Goal: Information Seeking & Learning: Find specific fact

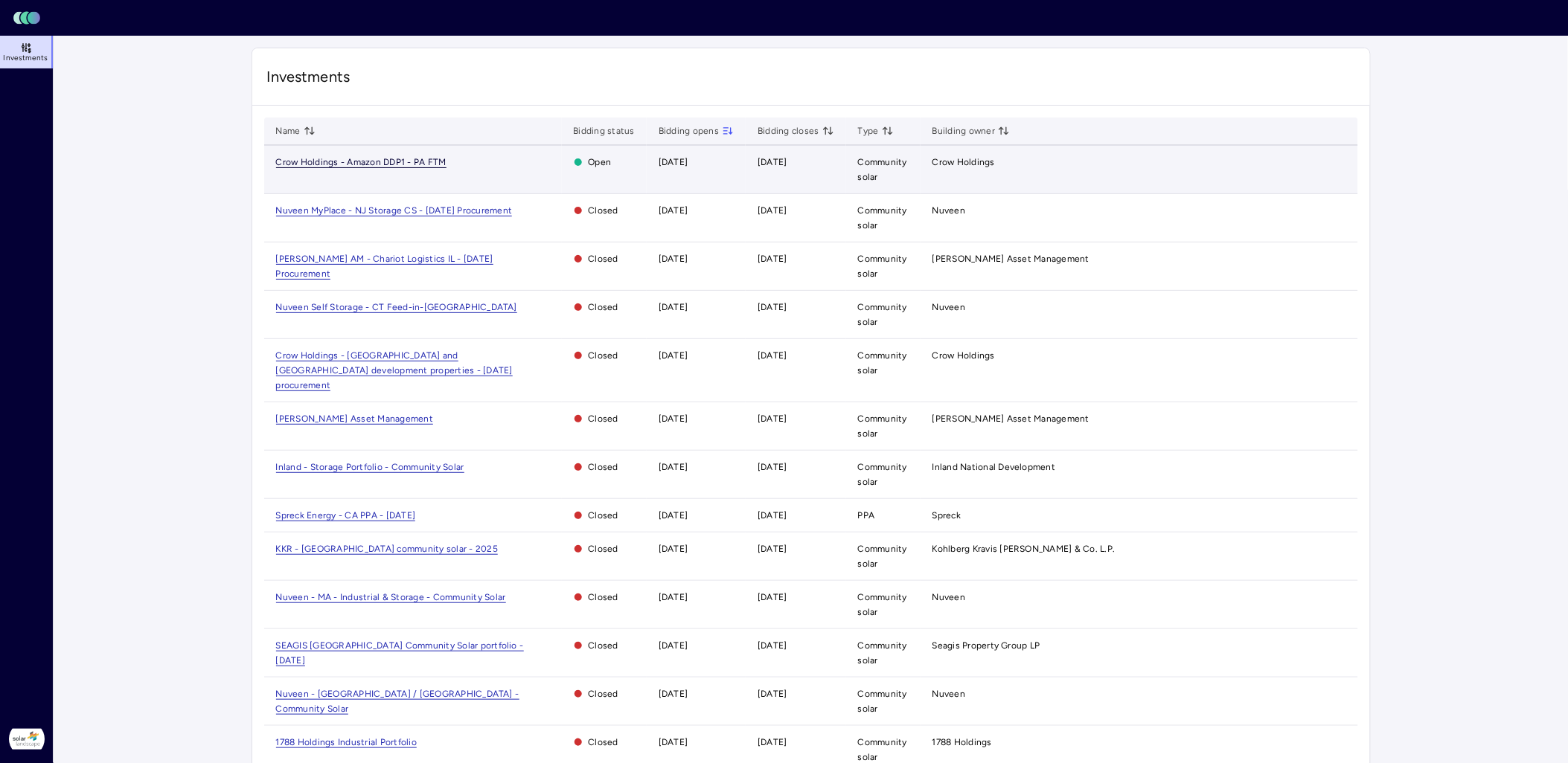
click at [353, 161] on span "Crow Holdings - Amazon DDP1 - PA FTM" at bounding box center [360, 162] width 171 height 11
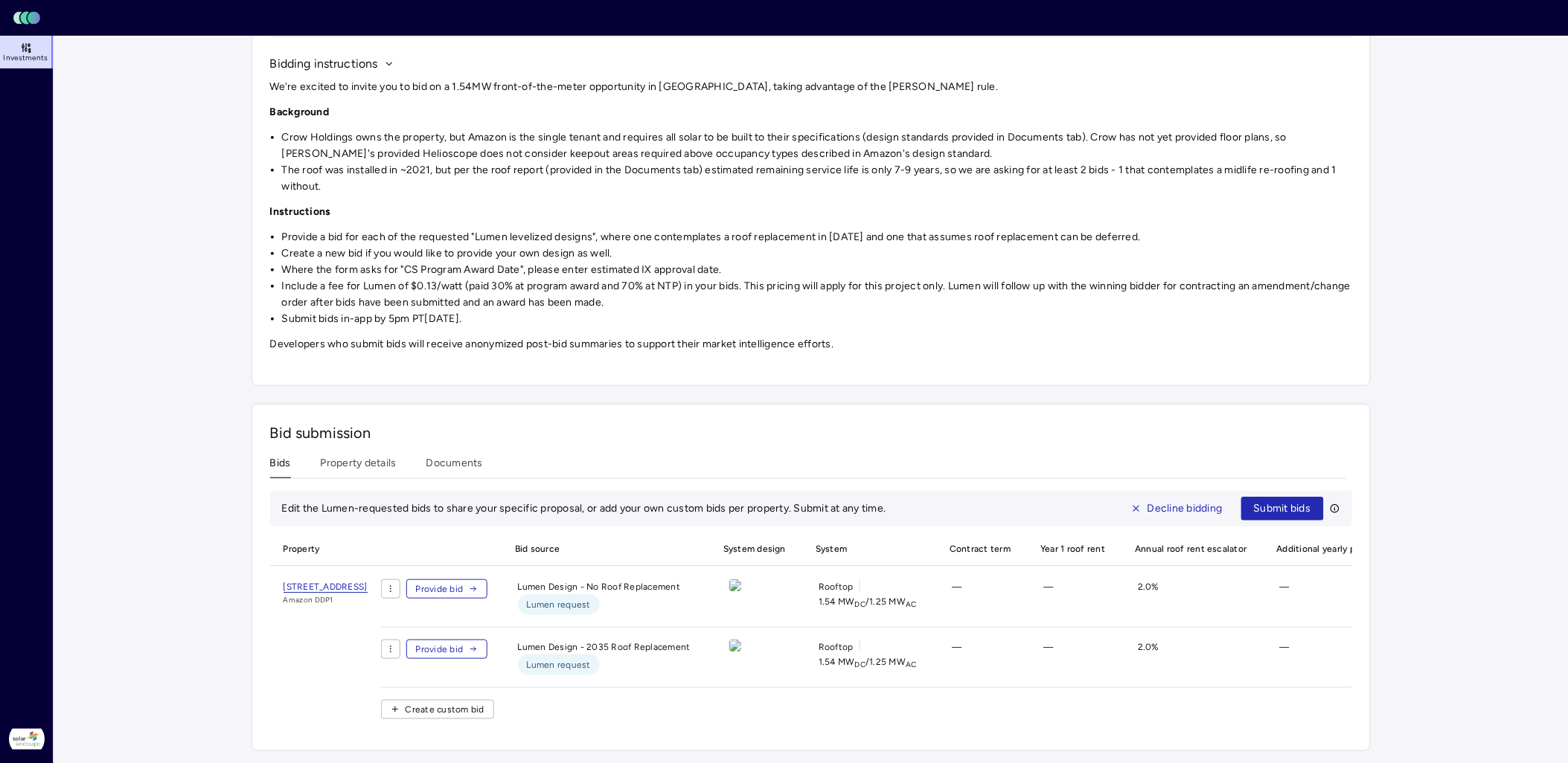
scroll to position [155, 0]
click at [377, 452] on div "Investments Crow Holdings - Amazon DDP1 - PA FTM Crow Holdings - Amazon DDP1 - …" at bounding box center [811, 329] width 1119 height 843
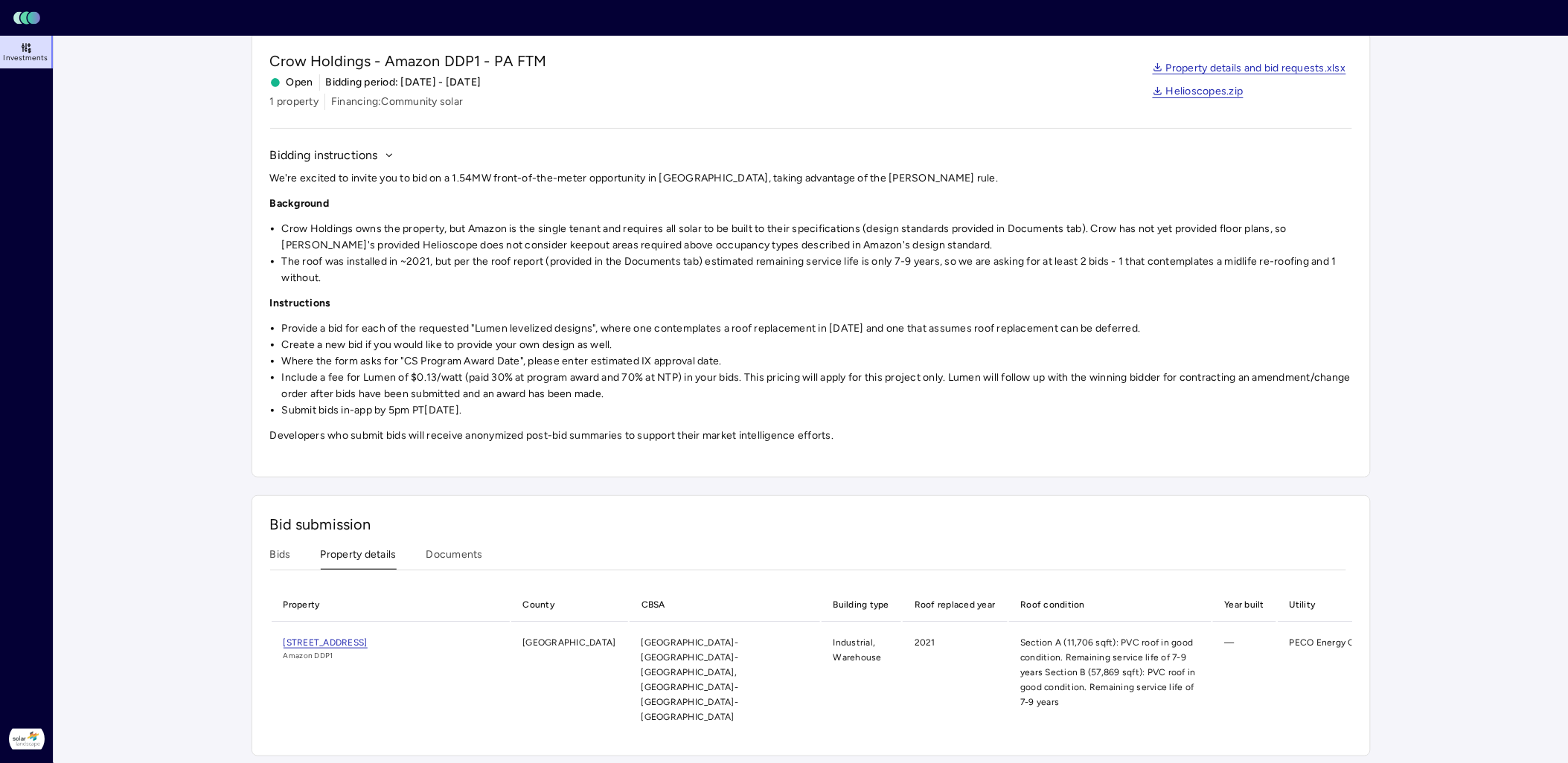
drag, startPoint x: 291, startPoint y: 640, endPoint x: 466, endPoint y: 637, distance: 175.0
click at [466, 637] on td "[STREET_ADDRESS] Amazon DDP1" at bounding box center [391, 679] width 238 height 113
copy span "[STREET_ADDRESS]"
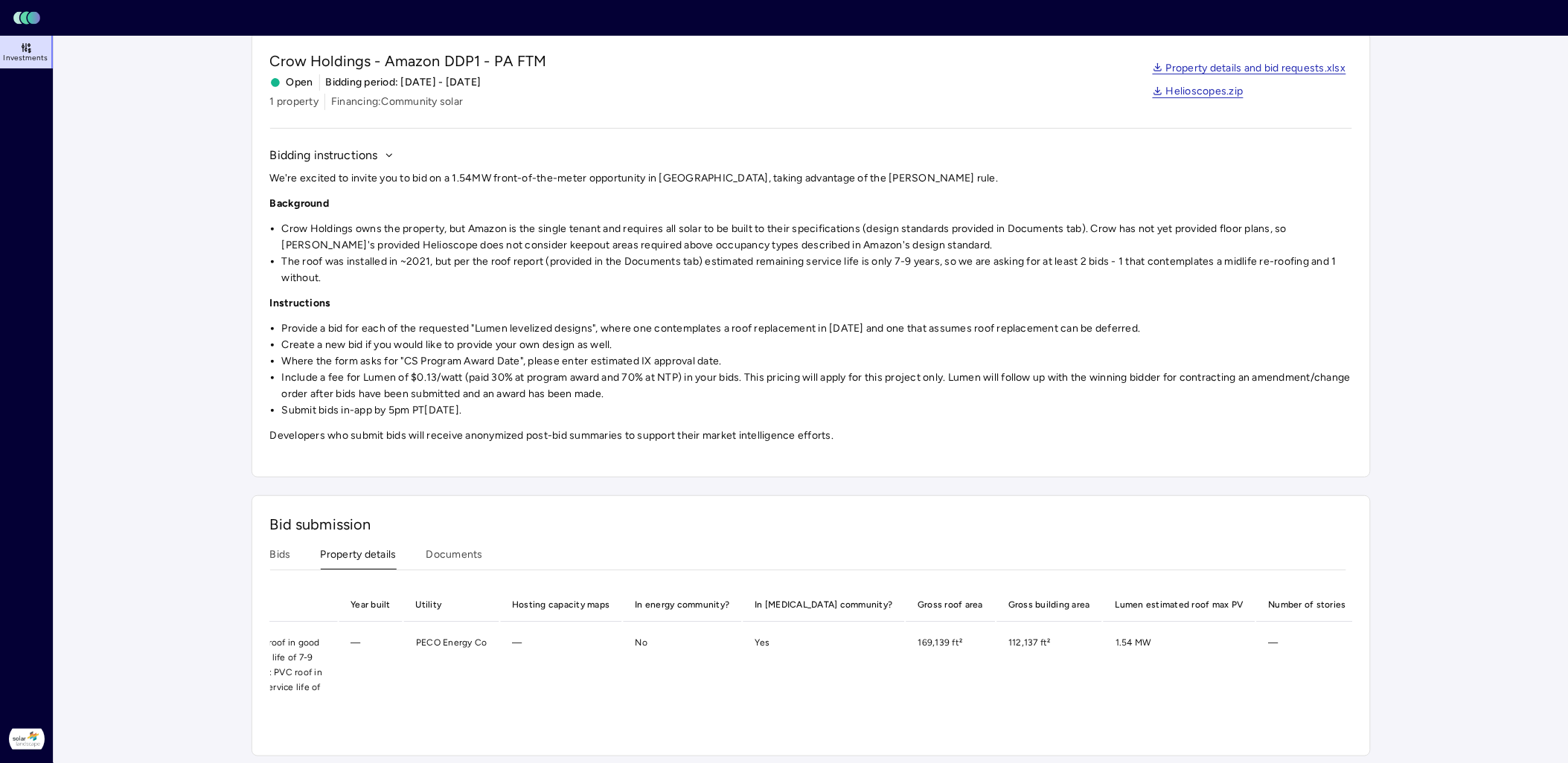
scroll to position [0, 897]
drag, startPoint x: 837, startPoint y: 642, endPoint x: 867, endPoint y: 640, distance: 30.1
click at [883, 640] on td "169,139 ft²" at bounding box center [927, 679] width 89 height 113
copy td "169,139"
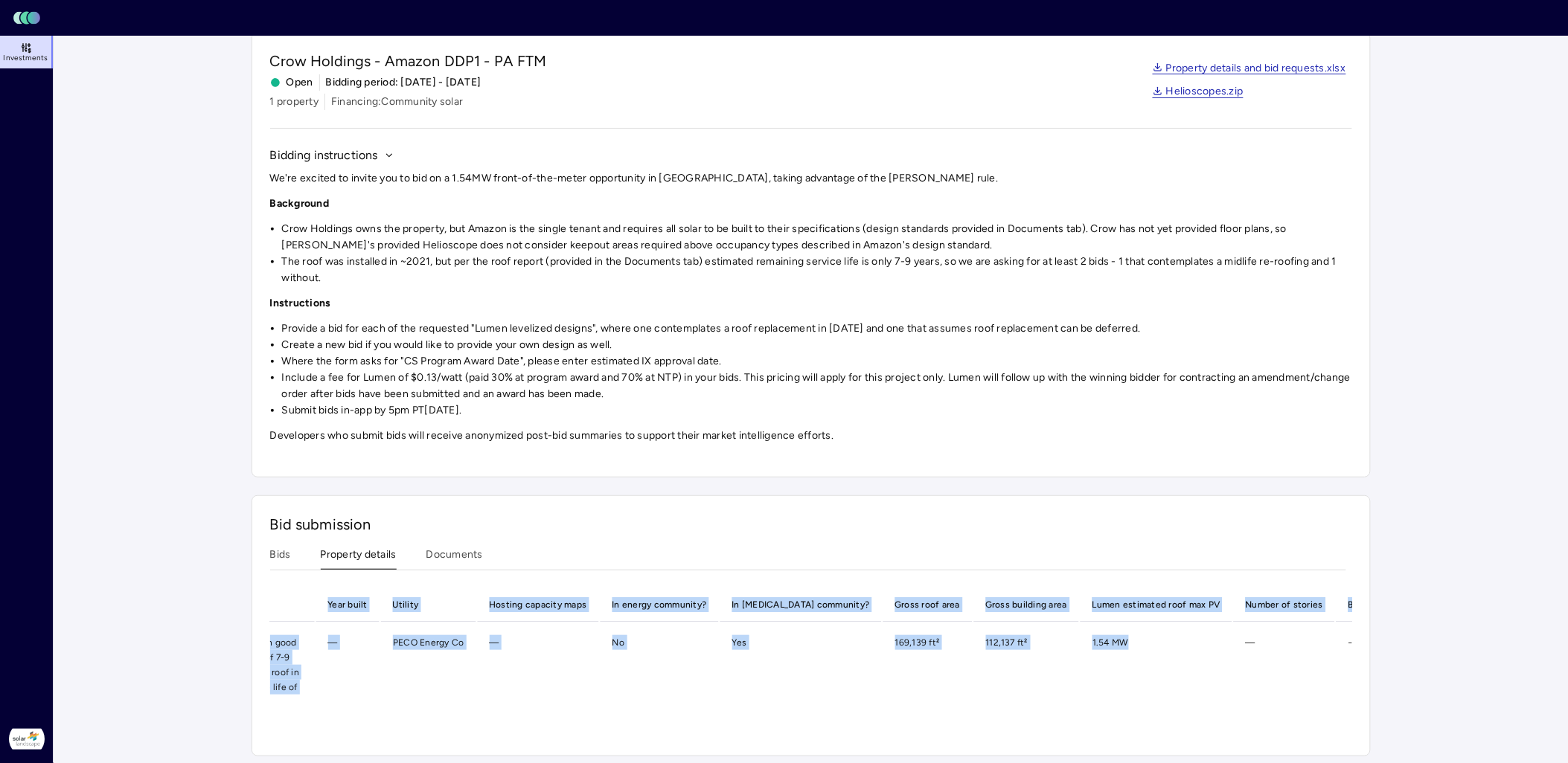
drag, startPoint x: 1122, startPoint y: 720, endPoint x: 1174, endPoint y: 723, distance: 52.1
click at [1174, 723] on div "Property County CBSA Building type Roof replaced year Roof condition Year built…" at bounding box center [811, 663] width 1082 height 149
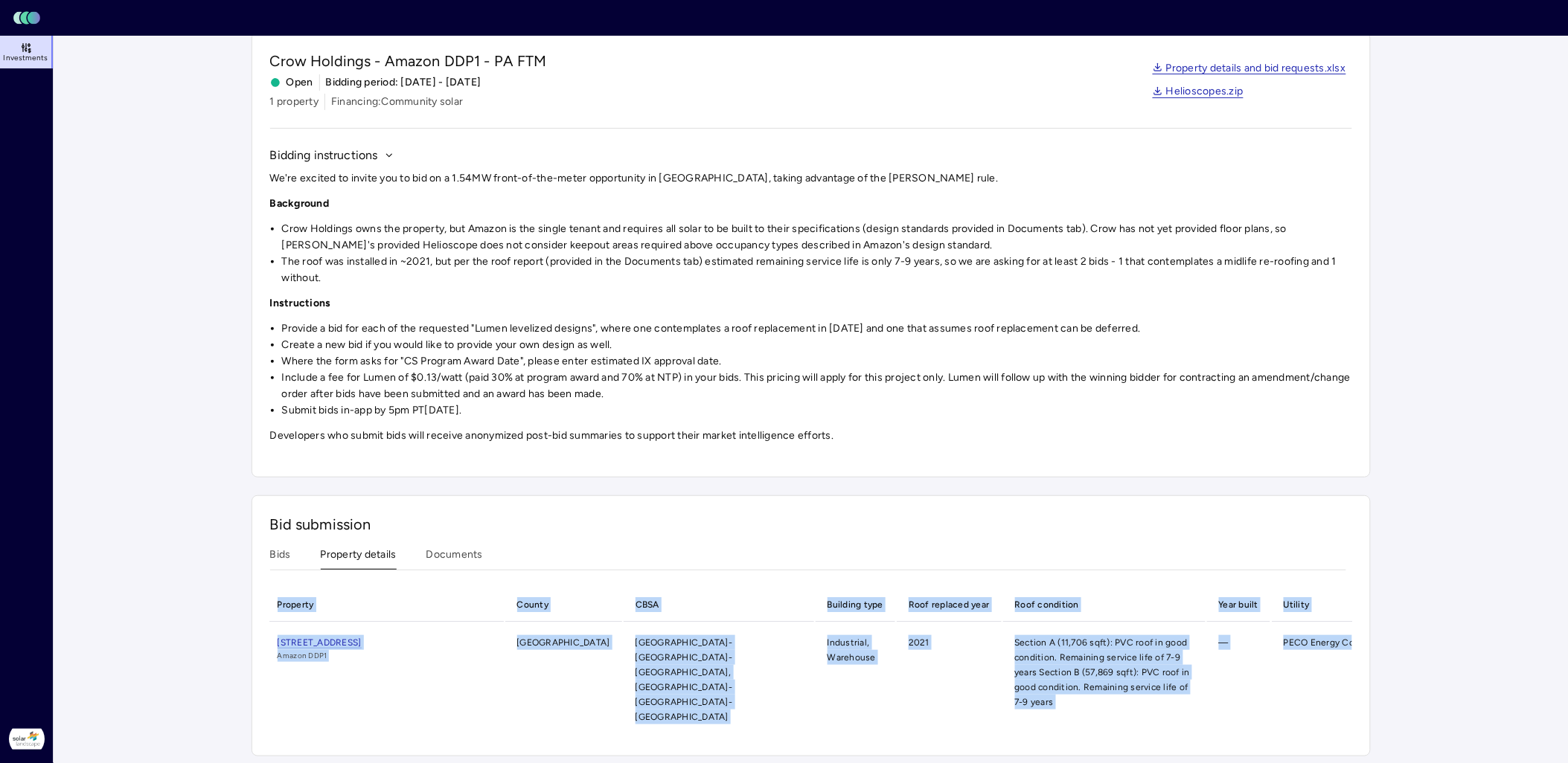
scroll to position [0, 0]
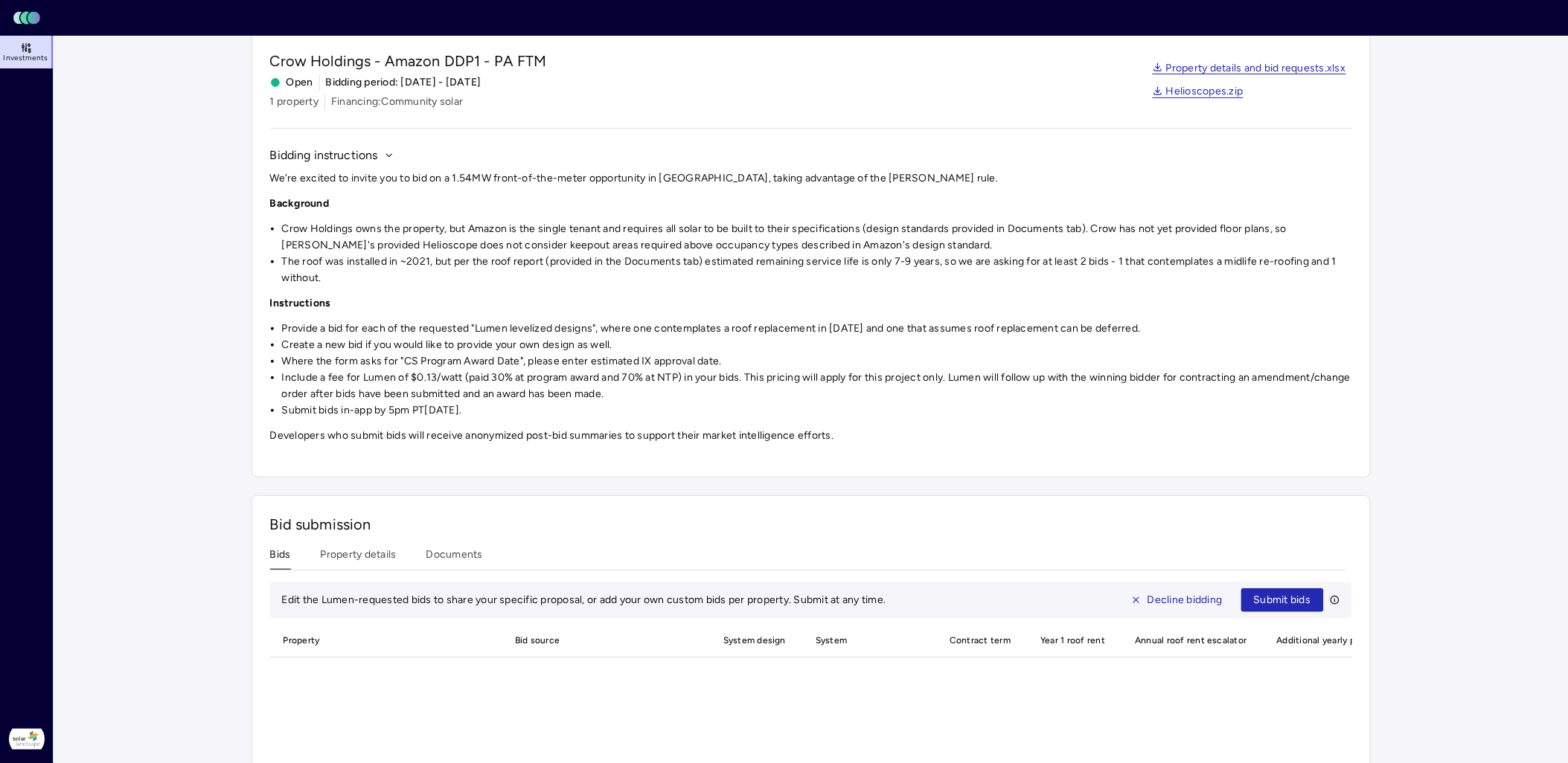
click at [289, 555] on div "Bid submission Bids Property details Documents Edit the Lumen-requested bids to…" at bounding box center [811, 669] width 1119 height 347
